Goal: Transaction & Acquisition: Download file/media

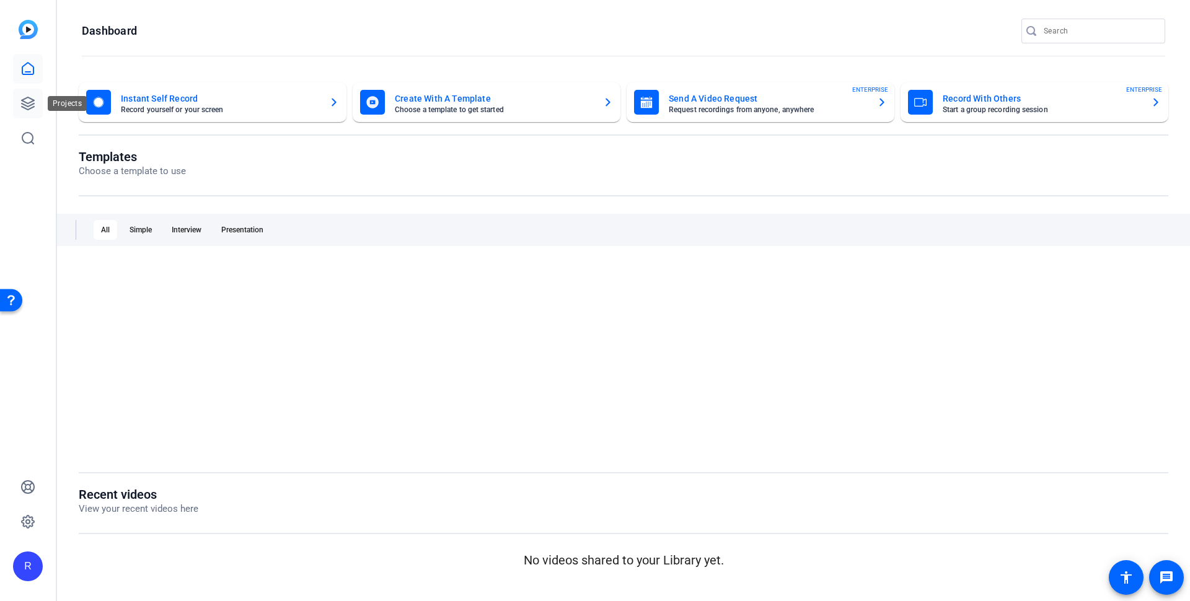
click at [19, 109] on link at bounding box center [28, 104] width 30 height 30
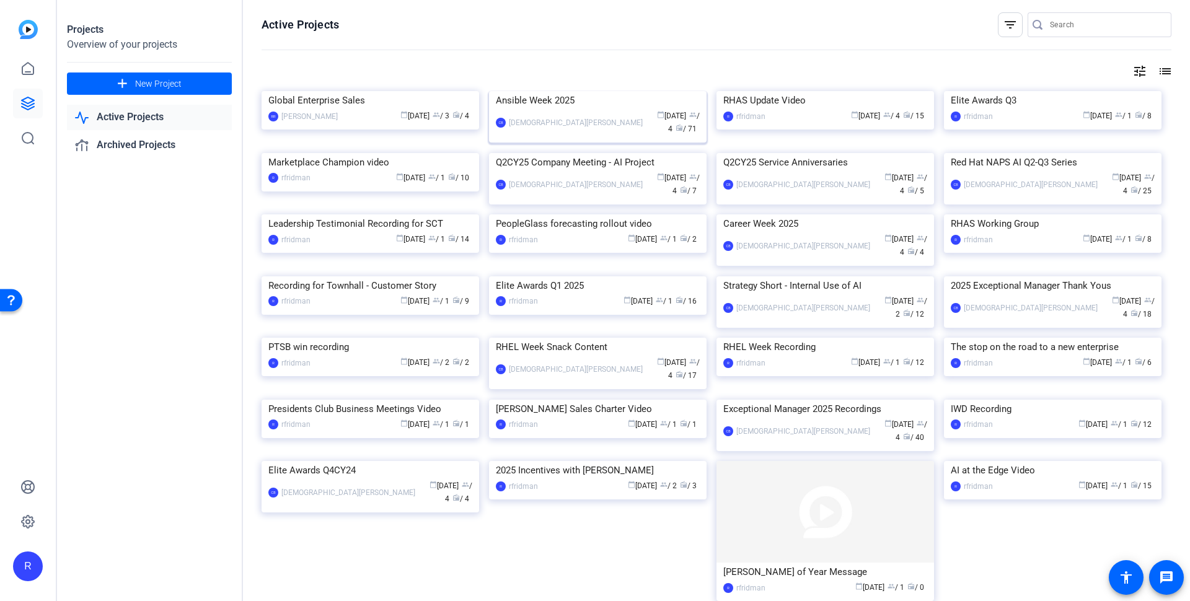
click at [527, 110] on div "Ansible Week 2025" at bounding box center [598, 100] width 204 height 19
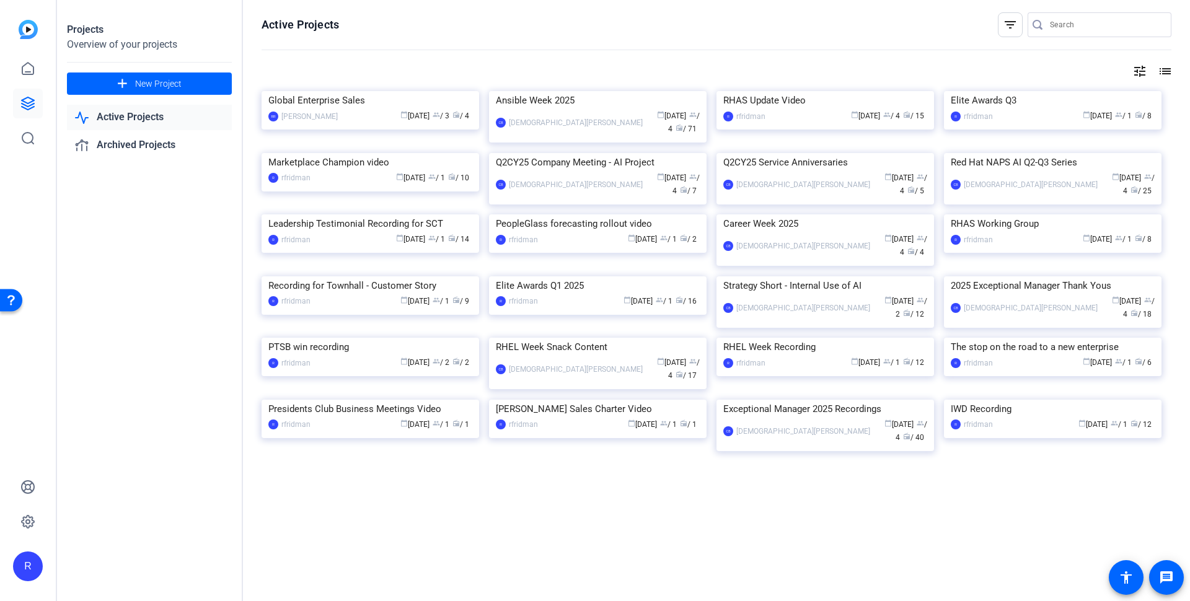
click at [374, 172] on div "Marketplace Champion video" at bounding box center [370, 162] width 204 height 19
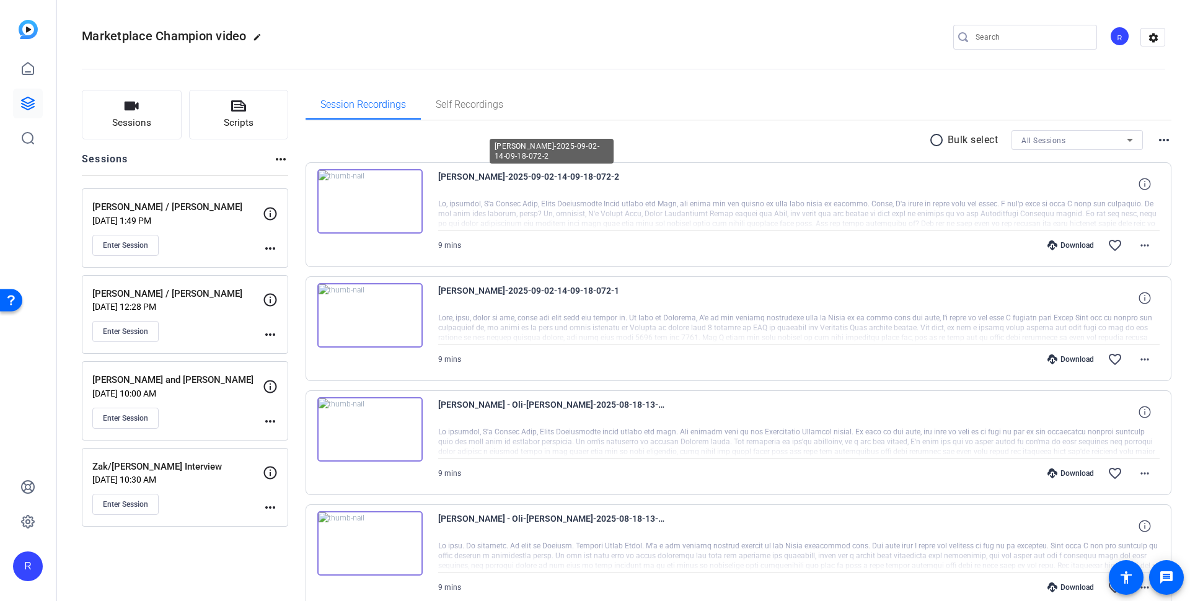
click at [467, 177] on span "[PERSON_NAME]-2025-09-02-14-09-18-072-2" at bounding box center [552, 184] width 229 height 30
click at [1141, 356] on mat-icon "more_horiz" at bounding box center [1144, 359] width 15 height 15
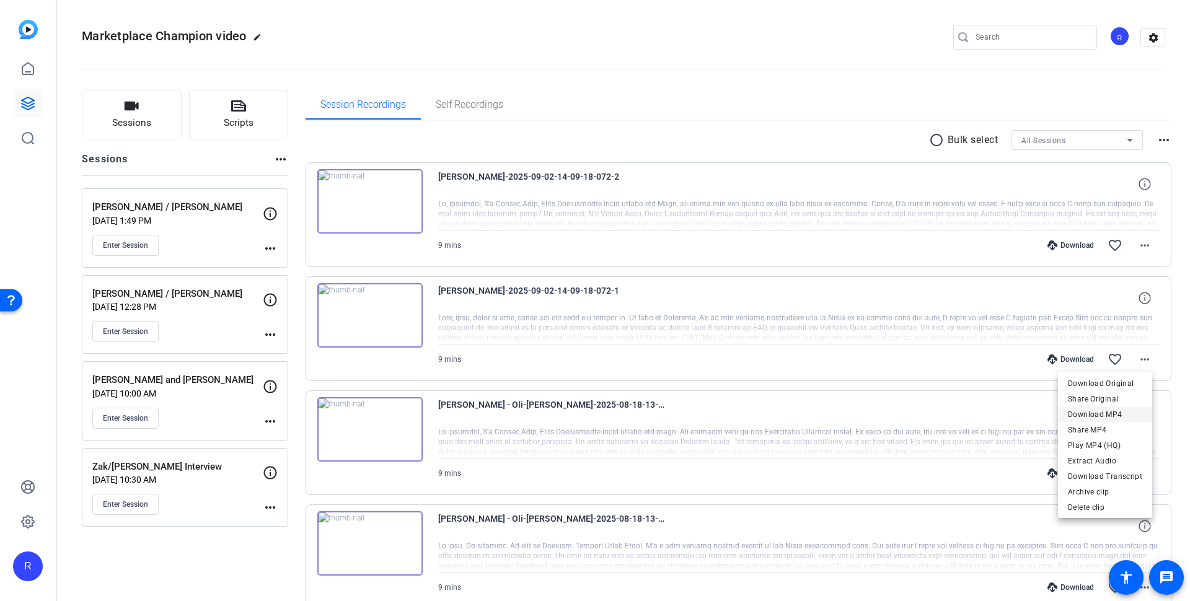
click at [1124, 412] on span "Download MP4" at bounding box center [1105, 414] width 74 height 15
click at [1141, 236] on span at bounding box center [1144, 245] width 30 height 30
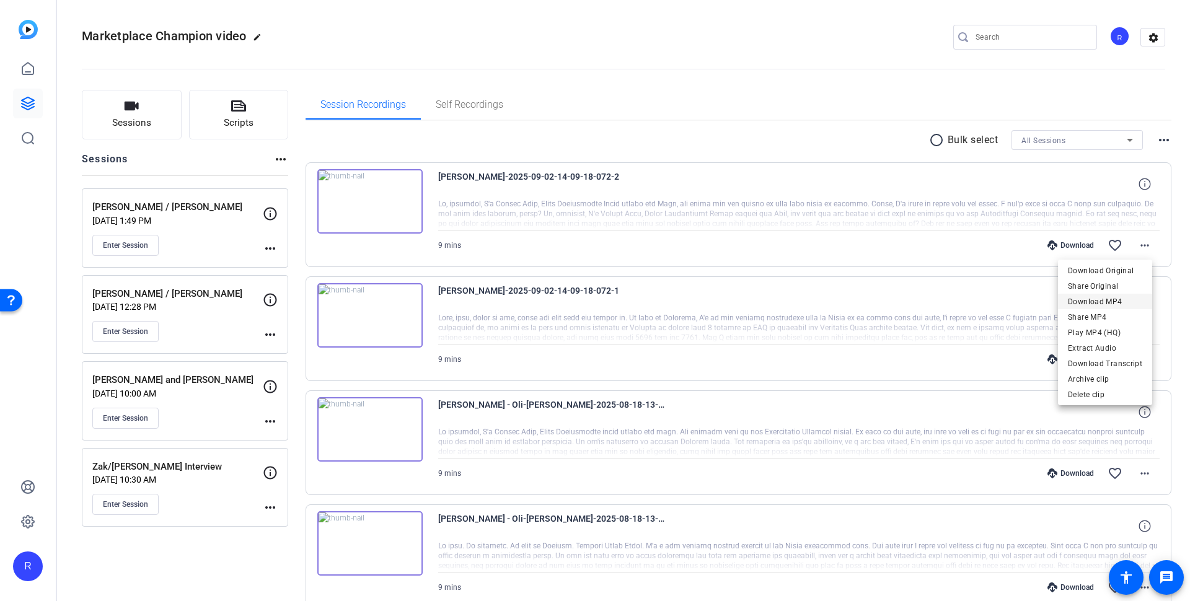
click at [1118, 299] on span "Download MP4" at bounding box center [1105, 301] width 74 height 15
